Goal: Communication & Community: Connect with others

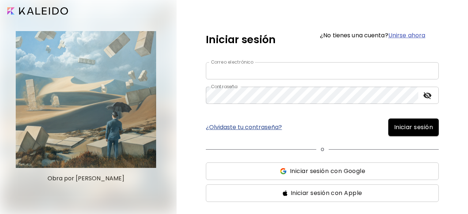
type input "**********"
click at [395, 126] on span "Iniciar sesión" at bounding box center [413, 127] width 39 height 9
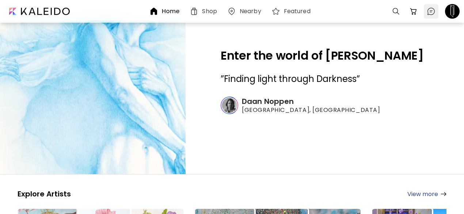
click at [429, 10] on img at bounding box center [431, 11] width 9 height 9
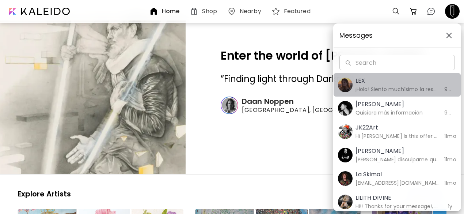
click at [415, 75] on button "LEX ¡Hola! Siento muchísimo la respuesta tan sumamente tardía. Hace tiempo deci…" at bounding box center [397, 84] width 127 height 23
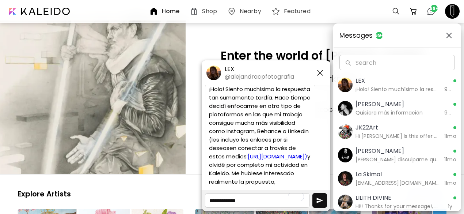
scroll to position [204, 0]
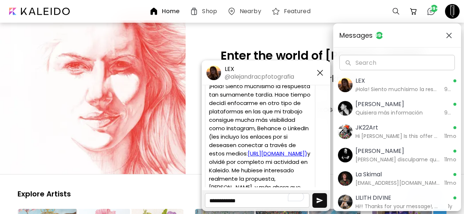
click at [256, 157] on link "[URL][DOMAIN_NAME])" at bounding box center [278, 153] width 60 height 8
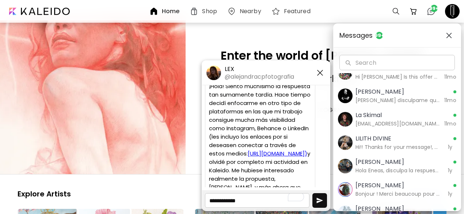
scroll to position [0, 0]
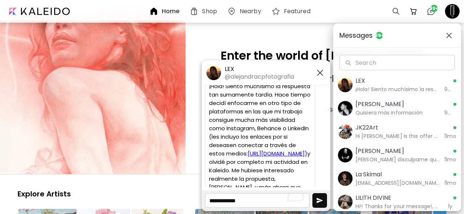
click at [406, 100] on h5 "[PERSON_NAME]" at bounding box center [398, 104] width 84 height 9
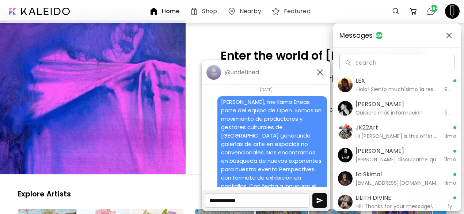
scroll to position [128, 0]
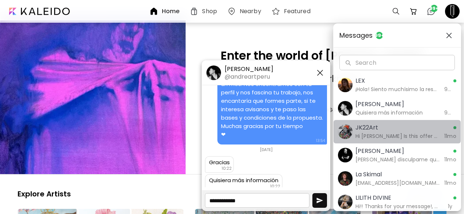
click at [401, 130] on h5 "JK22Art" at bounding box center [398, 127] width 84 height 9
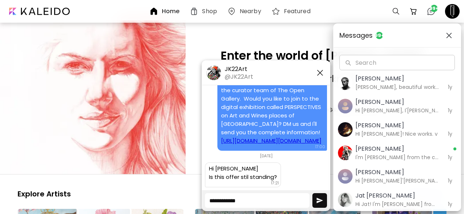
scroll to position [375, 0]
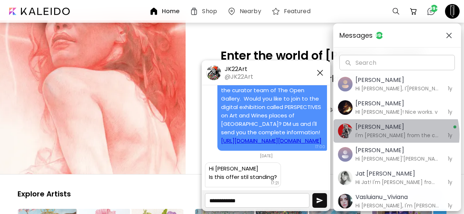
click at [395, 134] on h6 "I'm [PERSON_NAME] from the curator team of The Open Gallery [GEOGRAPHIC_DATA]. …" at bounding box center [398, 135] width 84 height 8
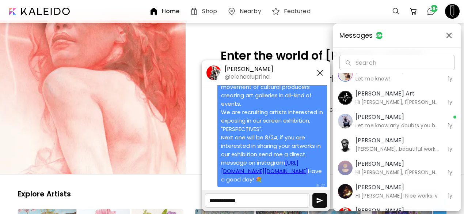
scroll to position [279, 0]
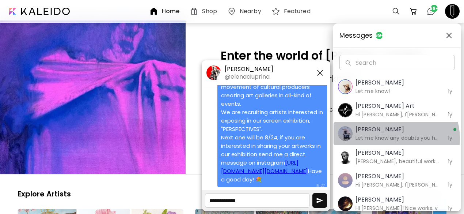
click at [395, 138] on h6 "Let me know any doubts you have" at bounding box center [398, 138] width 84 height 8
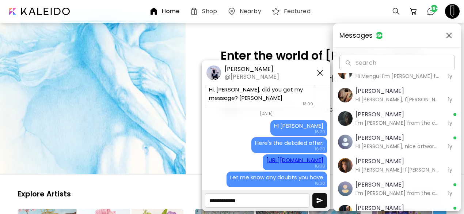
scroll to position [561, 0]
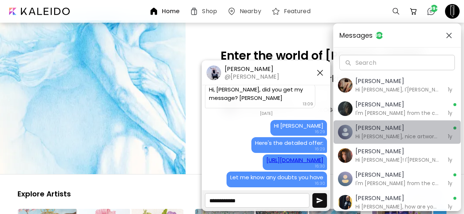
click at [402, 133] on h6 "Hi [PERSON_NAME], nice artwork! I'[PERSON_NAME] from the curator team of The Op…" at bounding box center [398, 136] width 84 height 8
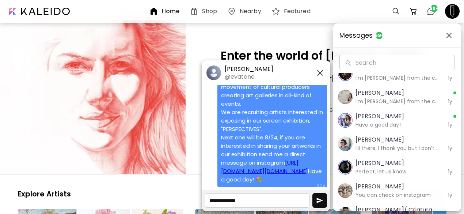
scroll to position [1063, 0]
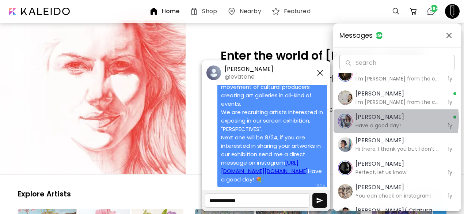
click at [374, 119] on h5 "[PERSON_NAME]" at bounding box center [398, 117] width 84 height 9
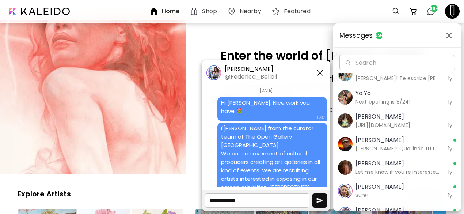
scroll to position [1385, 0]
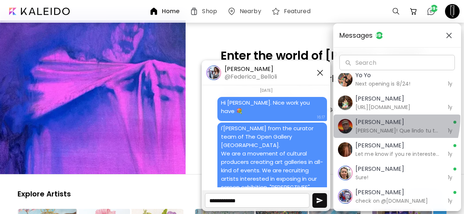
click at [373, 118] on h5 "[PERSON_NAME]" at bounding box center [398, 122] width 84 height 9
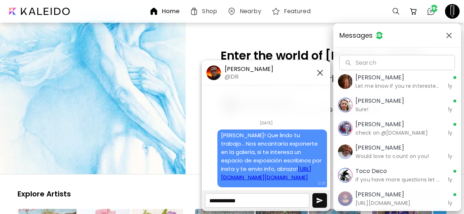
scroll to position [1455, 0]
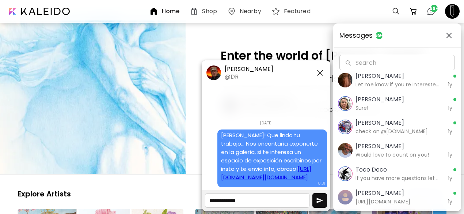
click at [387, 102] on h5 "[PERSON_NAME]" at bounding box center [398, 99] width 84 height 9
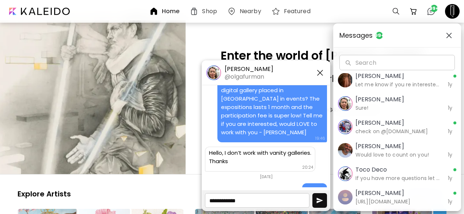
scroll to position [56, 0]
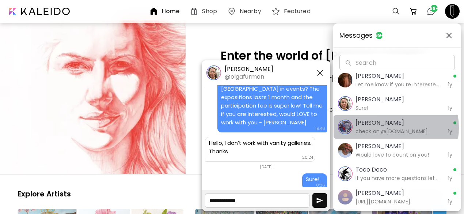
click at [384, 127] on h6 "check on @[DOMAIN_NAME]" at bounding box center [398, 131] width 84 height 8
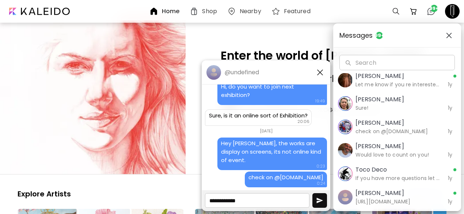
scroll to position [382, 0]
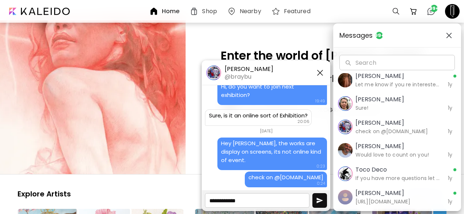
click at [365, 179] on h6 "If you have more questions let me know!" at bounding box center [398, 178] width 84 height 8
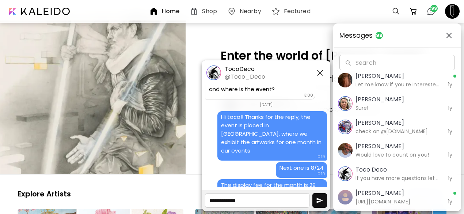
scroll to position [191, 0]
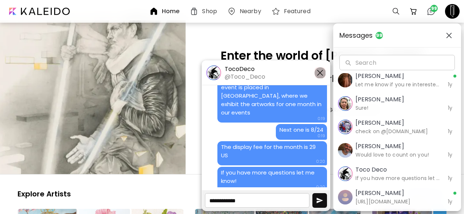
click at [316, 75] on img "button" at bounding box center [320, 72] width 9 height 9
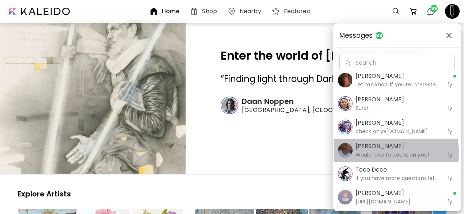
click at [367, 152] on h6 "Would love to count on you!" at bounding box center [398, 155] width 84 height 8
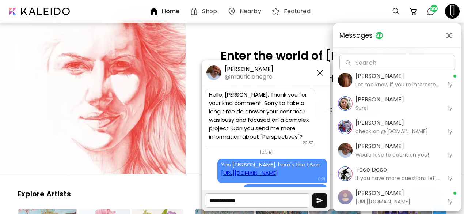
scroll to position [149, 0]
